Goal: Transaction & Acquisition: Purchase product/service

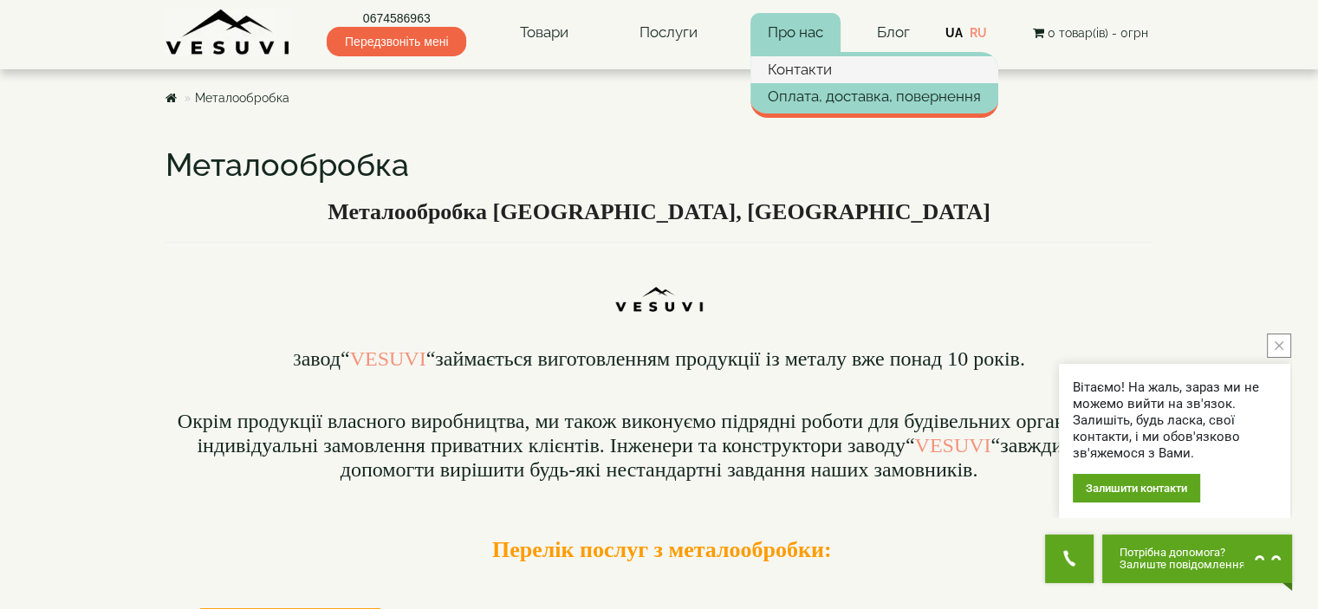
click at [805, 64] on link "Контакти" at bounding box center [875, 69] width 248 height 26
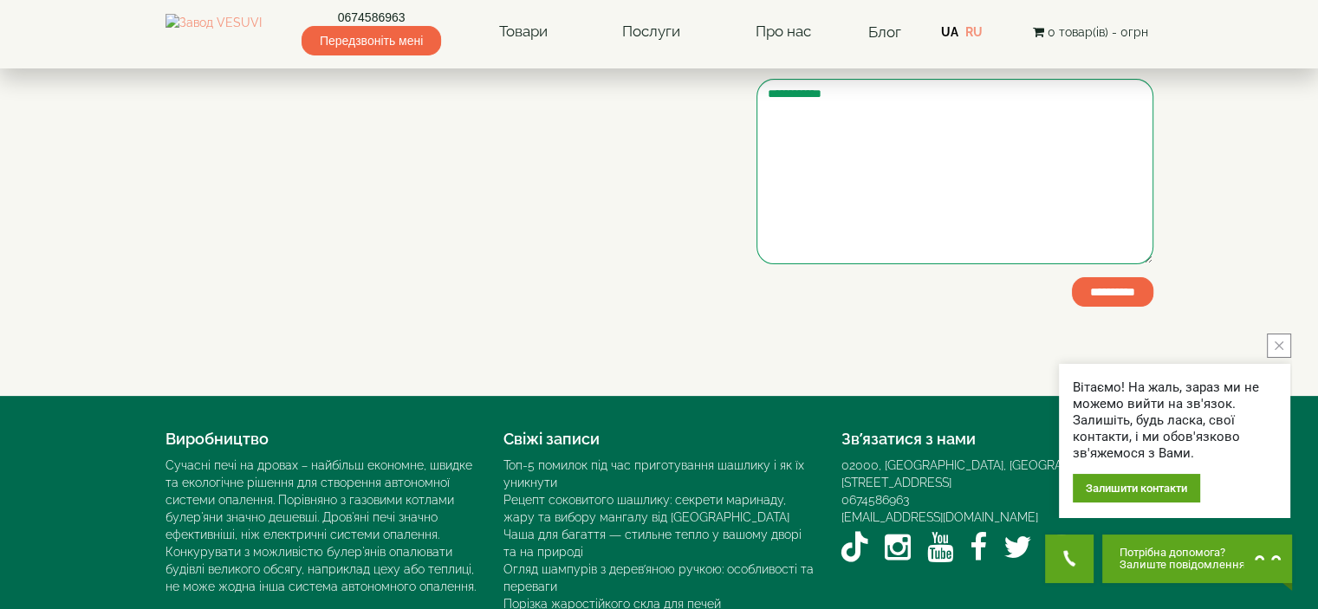
scroll to position [347, 0]
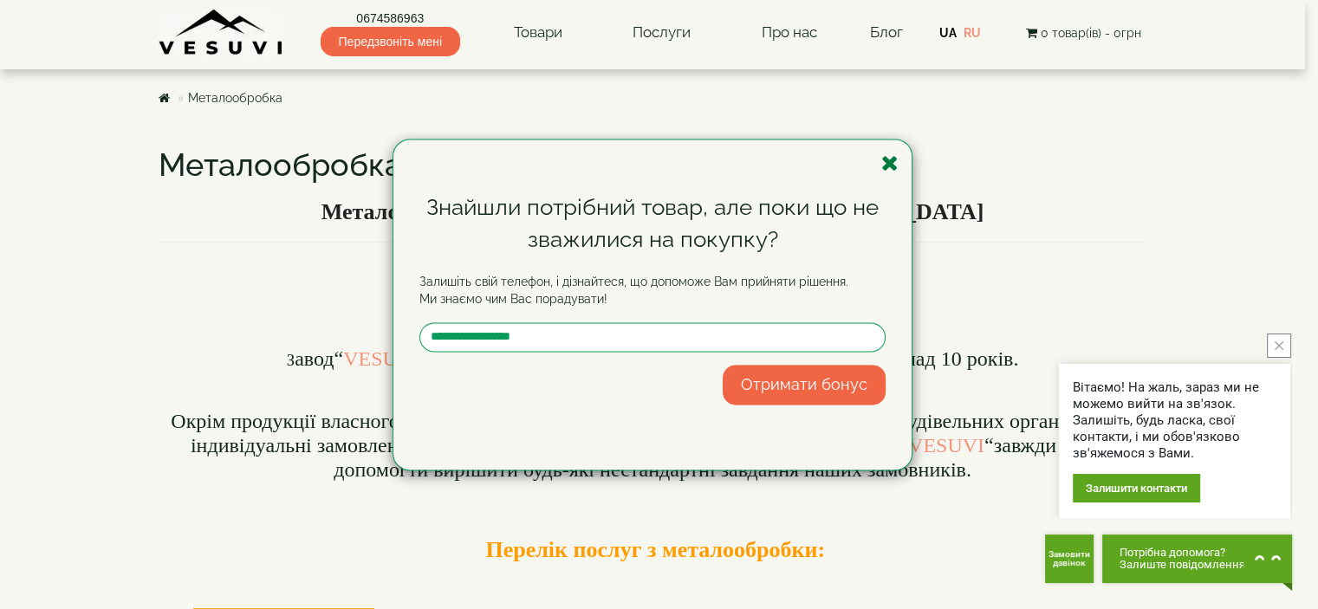
click at [883, 161] on icon "button" at bounding box center [890, 164] width 17 height 22
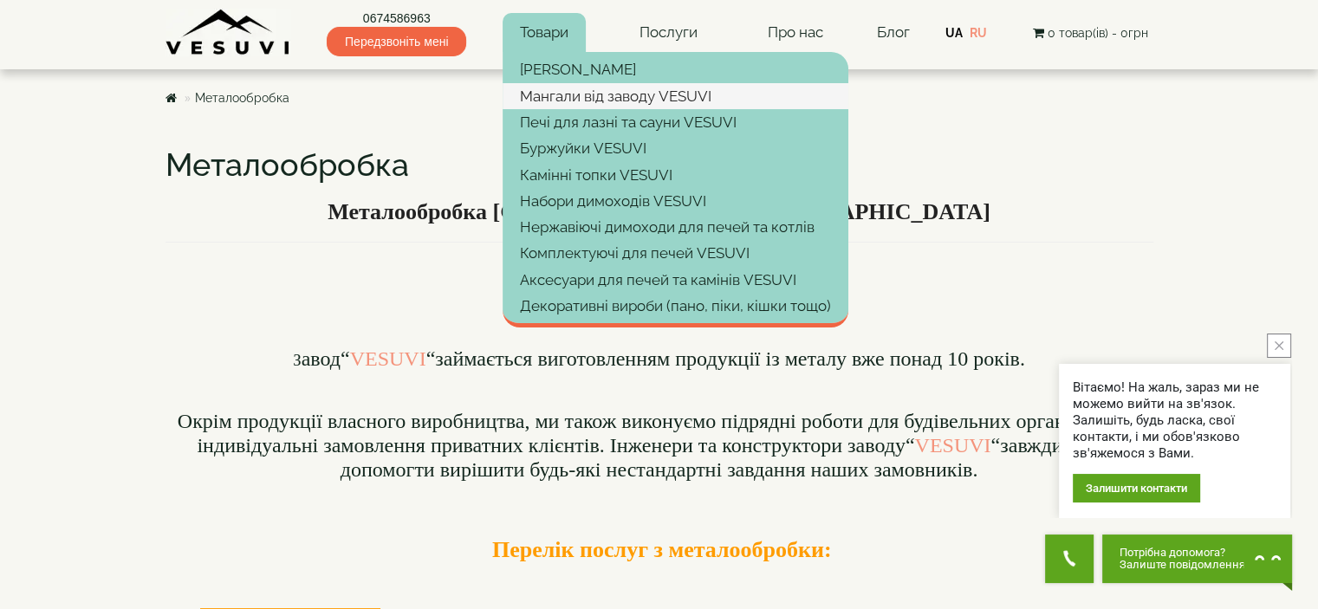
click at [660, 95] on link "Мангали від заводу VESUVI" at bounding box center [676, 96] width 346 height 26
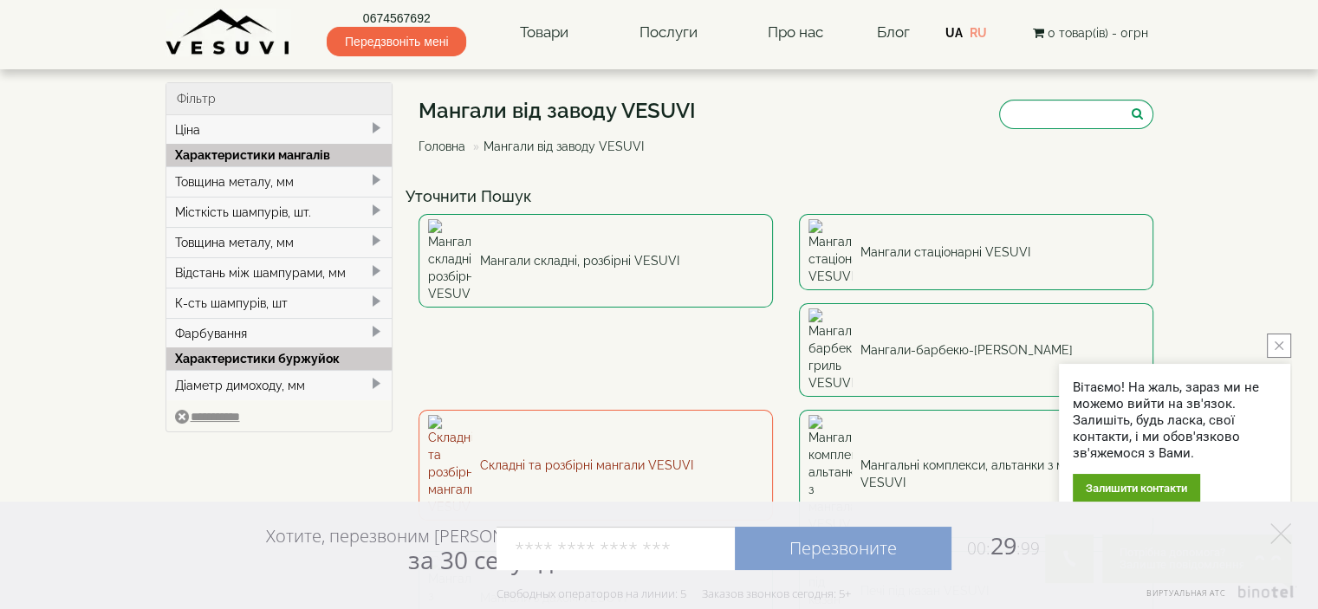
click at [773, 410] on link "Складні та розбірні мангали VESUVI" at bounding box center [596, 465] width 355 height 111
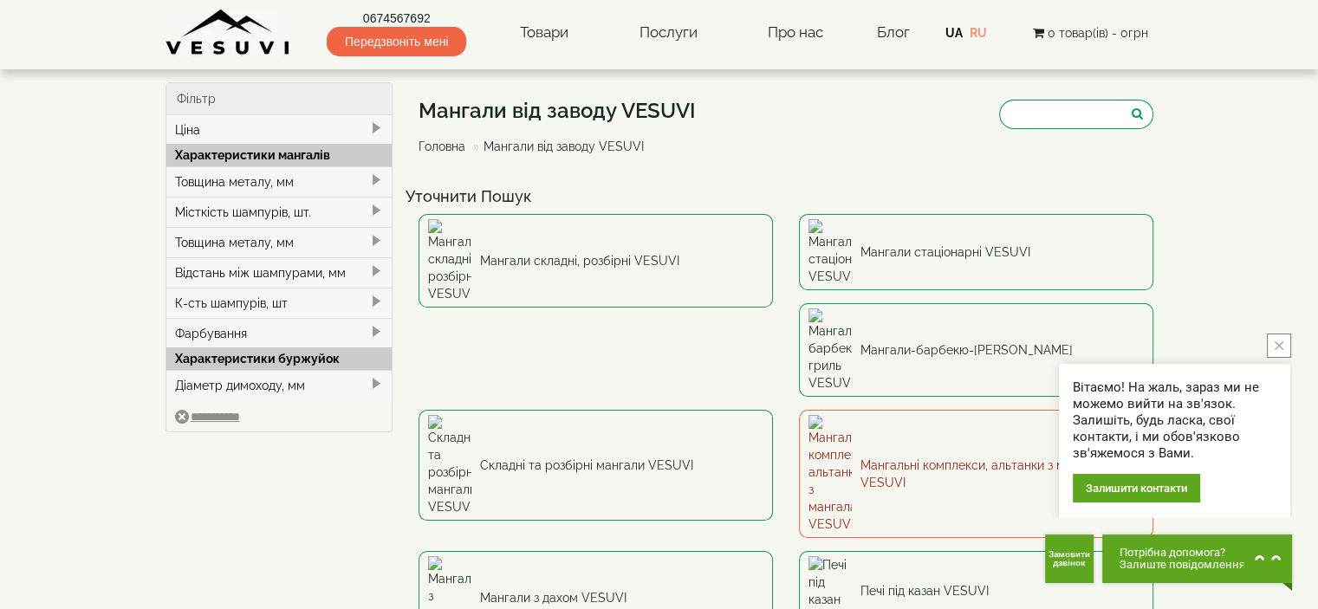
click at [799, 410] on link "Мангальні комплекси, альтанки з мангалами VESUVI" at bounding box center [976, 474] width 355 height 128
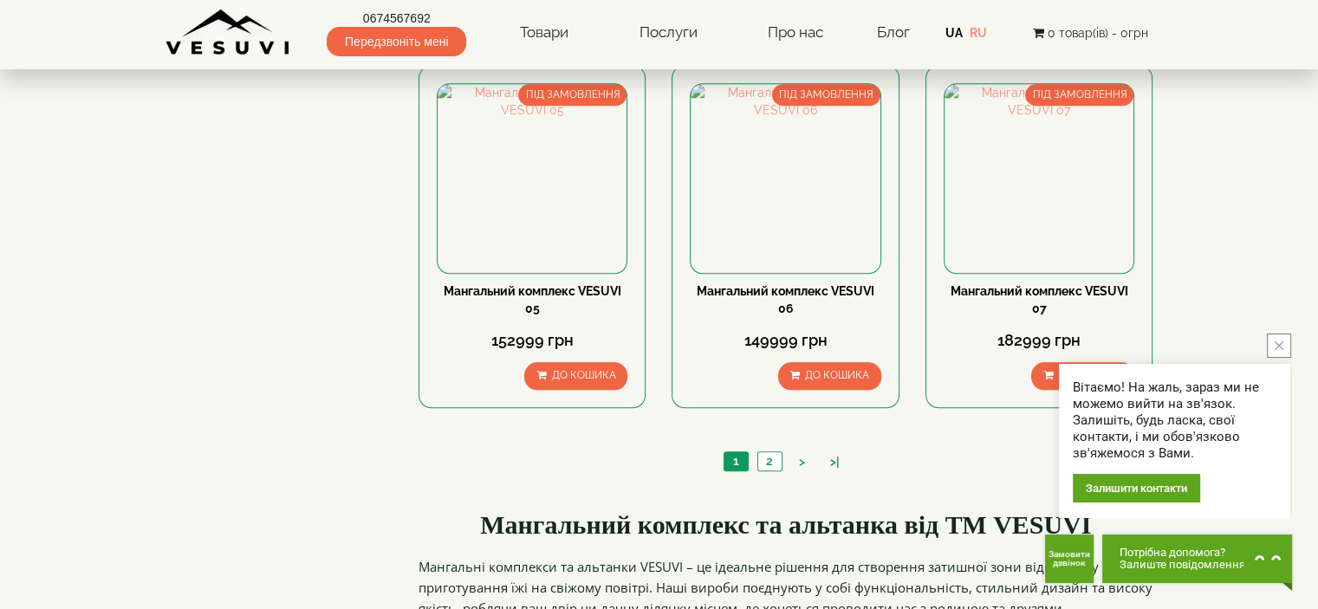
scroll to position [1300, 0]
